Goal: Ask a question

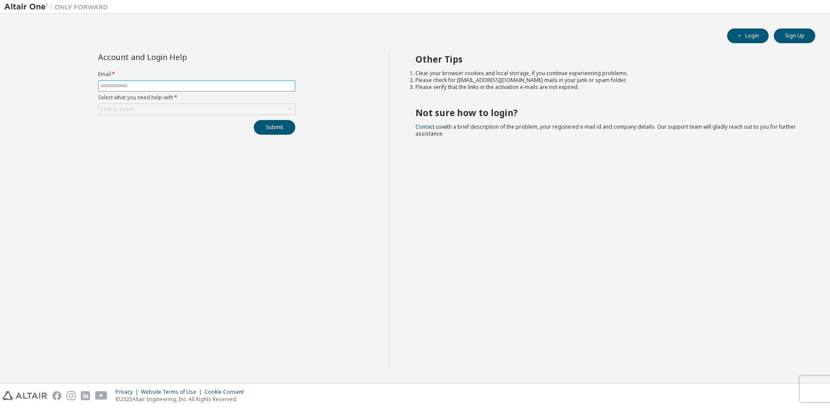
click at [133, 86] on input "text" at bounding box center [196, 86] width 193 height 7
click at [291, 108] on icon at bounding box center [290, 109] width 9 height 9
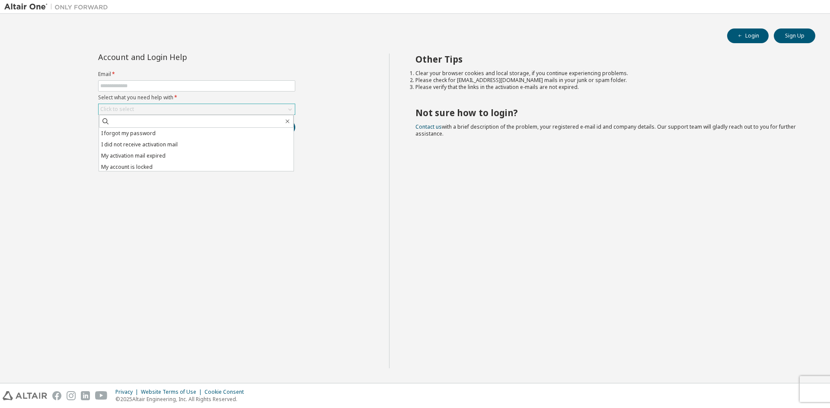
click at [317, 107] on div "Account and Login Help Email * Select what you need help with * Click to select…" at bounding box center [196, 211] width 385 height 315
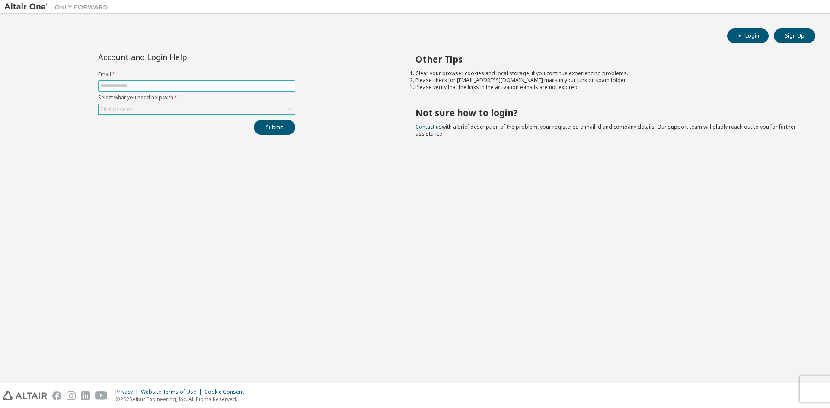
click at [204, 91] on span at bounding box center [196, 85] width 197 height 11
click at [204, 89] on input "text" at bounding box center [196, 86] width 193 height 7
type input "**********"
click at [208, 107] on div "Click to select" at bounding box center [197, 109] width 196 height 10
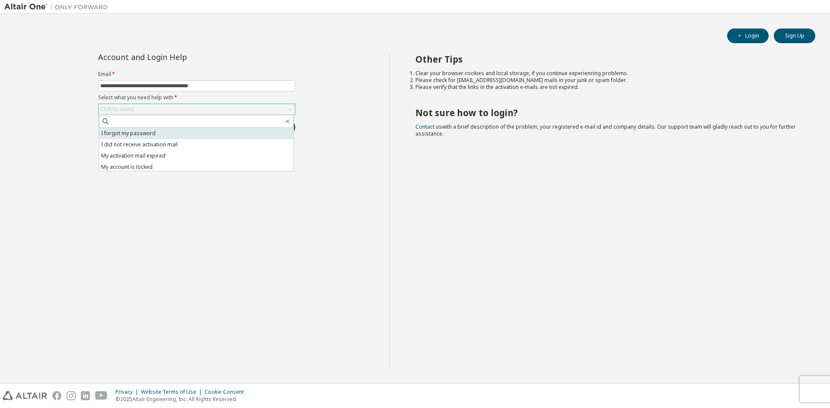
click at [214, 136] on li "I forgot my password" at bounding box center [196, 133] width 194 height 11
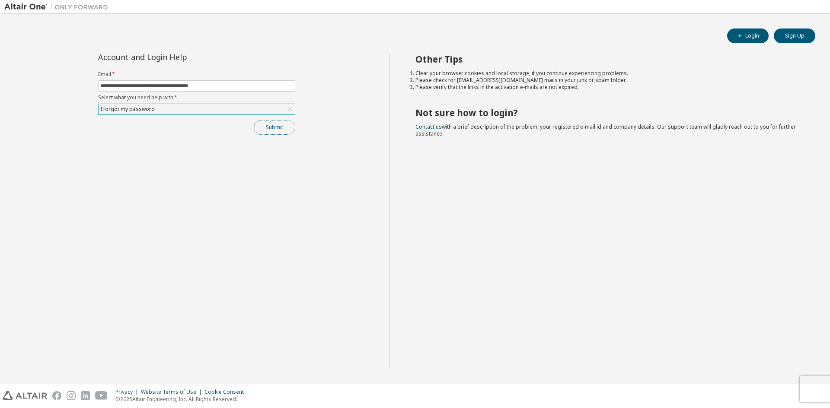
click at [275, 128] on button "Submit" at bounding box center [274, 127] width 41 height 15
click at [274, 133] on button "Submit" at bounding box center [274, 127] width 41 height 15
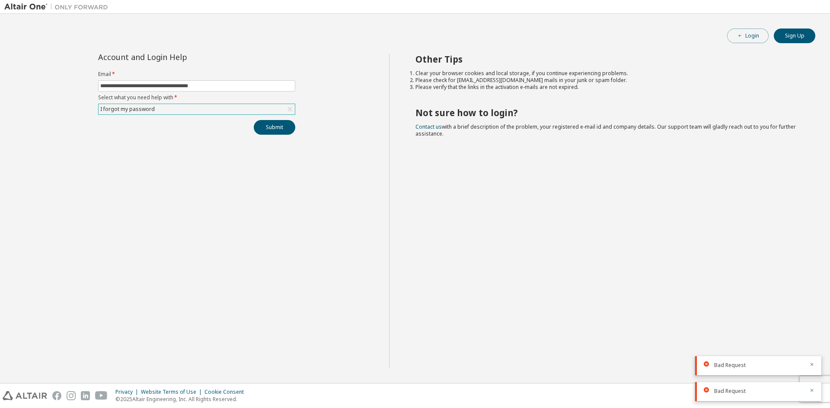
click at [748, 38] on button "Login" at bounding box center [747, 36] width 41 height 15
